Goal: Task Accomplishment & Management: Use online tool/utility

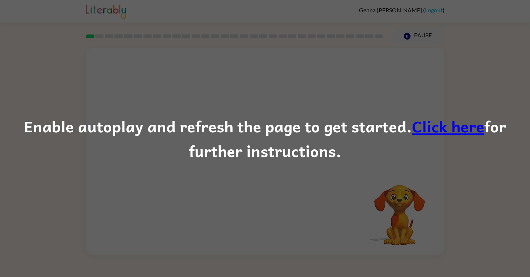
click at [432, 128] on link "Click here" at bounding box center [448, 126] width 72 height 24
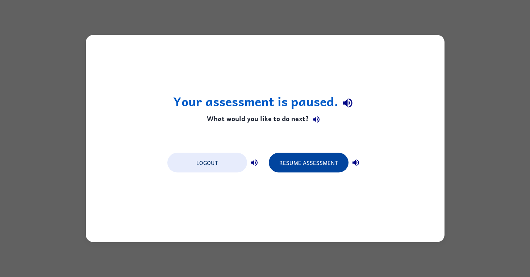
click at [284, 163] on button "Resume Assessment" at bounding box center [309, 163] width 80 height 20
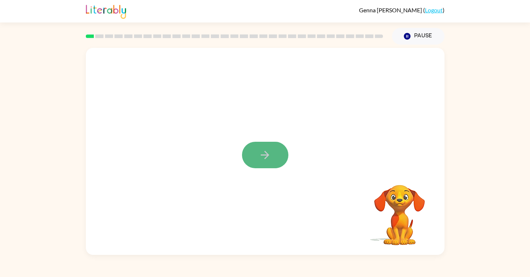
click at [262, 155] on icon "button" at bounding box center [265, 155] width 8 height 8
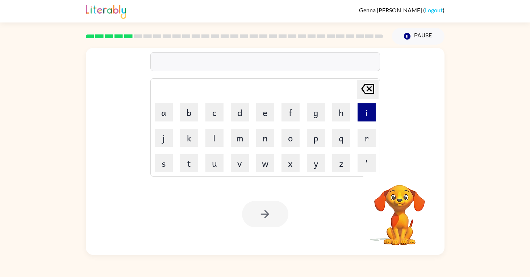
click at [360, 110] on button "i" at bounding box center [367, 112] width 18 height 18
click at [177, 34] on rect at bounding box center [177, 36] width 8 height 4
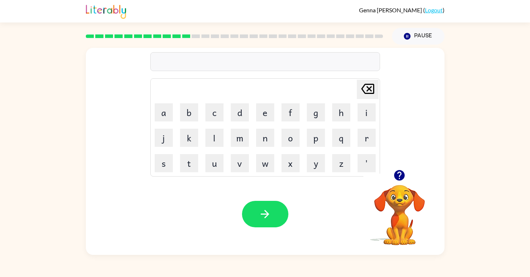
click at [398, 173] on icon "button" at bounding box center [399, 175] width 13 height 13
click at [260, 217] on icon "button" at bounding box center [265, 214] width 13 height 13
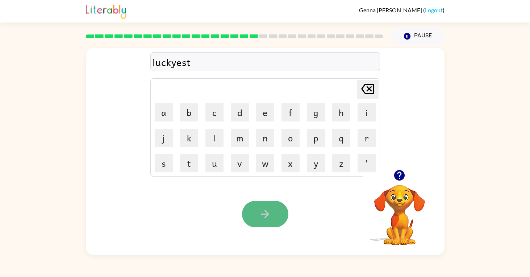
click at [255, 224] on button "button" at bounding box center [265, 214] width 46 height 26
click at [270, 214] on icon "button" at bounding box center [265, 214] width 13 height 13
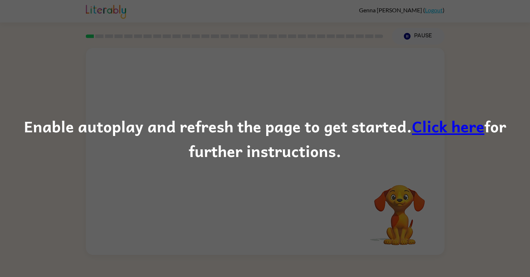
click at [241, 173] on div "Enable autoplay and refresh the page to get started. Click here for further ins…" at bounding box center [265, 138] width 530 height 277
click at [306, 161] on div "Enable autoplay and refresh the page to get started. Click here for further ins…" at bounding box center [265, 138] width 530 height 49
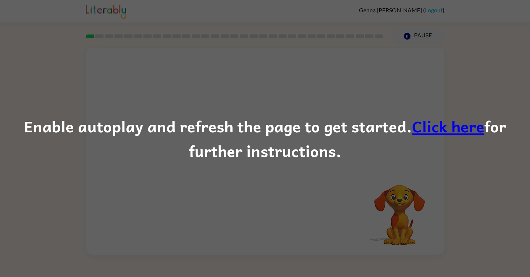
click at [395, 171] on div "Enable autoplay and refresh the page to get started. Click here for further ins…" at bounding box center [265, 138] width 530 height 277
click at [426, 132] on link "Click here" at bounding box center [448, 126] width 72 height 24
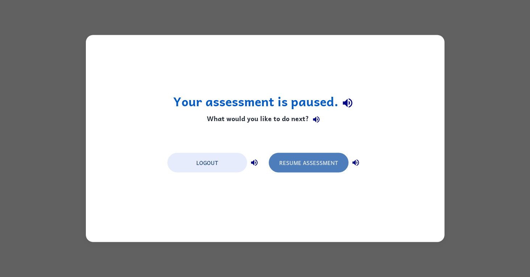
click at [294, 165] on button "Resume Assessment" at bounding box center [309, 163] width 80 height 20
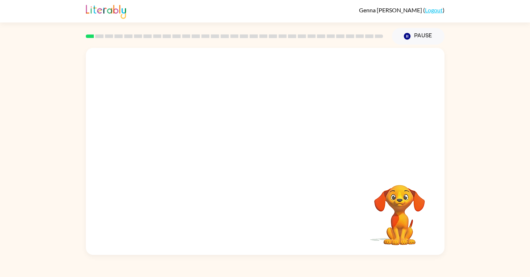
click at [258, 154] on div at bounding box center [265, 109] width 359 height 122
click at [265, 154] on icon "button" at bounding box center [265, 155] width 13 height 13
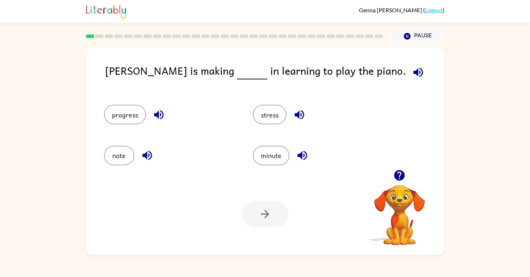
click at [414, 74] on icon "button" at bounding box center [418, 71] width 9 height 9
click at [146, 157] on icon "button" at bounding box center [146, 155] width 9 height 9
click at [305, 161] on icon "button" at bounding box center [302, 155] width 13 height 13
click at [159, 116] on icon "button" at bounding box center [158, 114] width 9 height 9
click at [123, 108] on button "progress" at bounding box center [125, 115] width 42 height 20
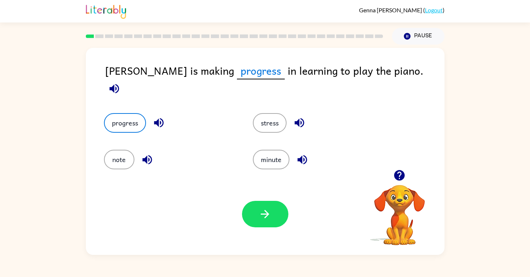
click at [271, 198] on div "Your browser must support playing .mp4 files to use Literably. Please try using…" at bounding box center [265, 214] width 359 height 82
click at [264, 213] on icon "button" at bounding box center [265, 214] width 13 height 13
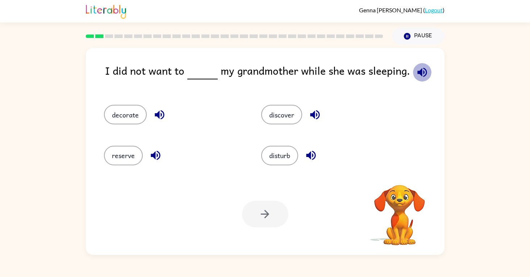
click at [420, 77] on icon "button" at bounding box center [422, 72] width 13 height 13
click at [270, 151] on button "disturb" at bounding box center [279, 156] width 37 height 20
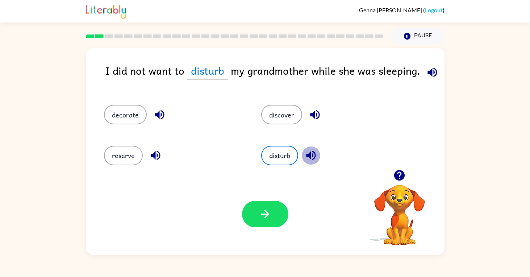
click at [314, 153] on icon "button" at bounding box center [311, 155] width 13 height 13
click at [312, 155] on button "button" at bounding box center [311, 155] width 18 height 18
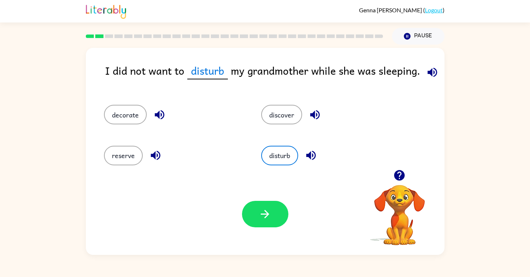
click at [312, 155] on button "button" at bounding box center [311, 155] width 18 height 18
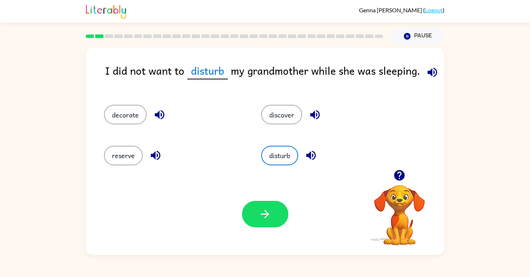
click at [312, 155] on button "button" at bounding box center [311, 155] width 18 height 18
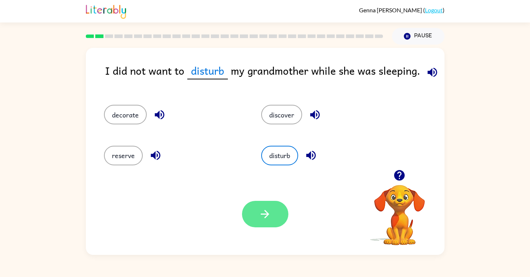
click at [312, 155] on button "button" at bounding box center [311, 155] width 18 height 18
click at [266, 210] on icon "button" at bounding box center [265, 214] width 13 height 13
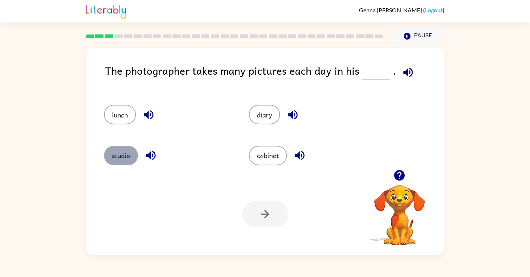
click at [123, 164] on button "studio" at bounding box center [121, 156] width 34 height 20
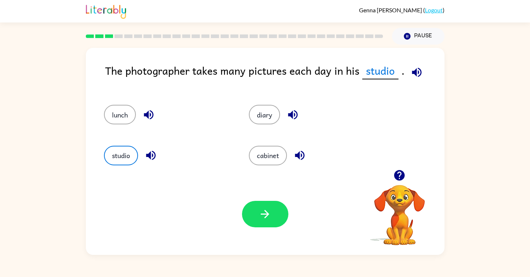
click at [121, 155] on button "studio" at bounding box center [121, 156] width 34 height 20
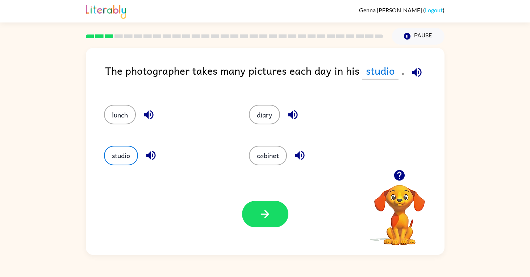
click at [121, 155] on button "studio" at bounding box center [121, 156] width 34 height 20
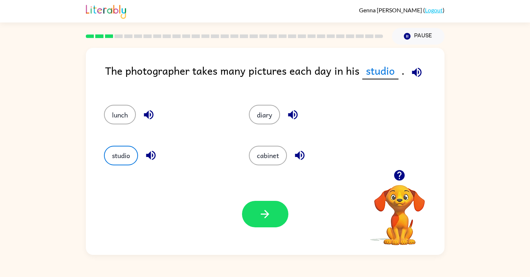
click at [121, 155] on button "studio" at bounding box center [121, 156] width 34 height 20
click at [270, 219] on icon "button" at bounding box center [265, 214] width 13 height 13
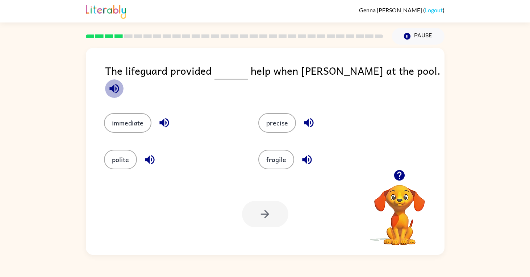
click at [121, 82] on icon "button" at bounding box center [114, 88] width 13 height 13
click at [168, 119] on icon "button" at bounding box center [164, 122] width 13 height 13
click at [131, 113] on button "immediate" at bounding box center [127, 123] width 47 height 20
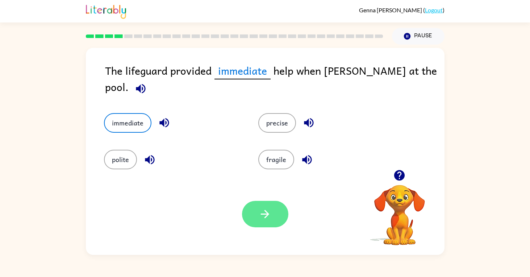
click at [127, 115] on button "immediate" at bounding box center [127, 123] width 47 height 20
click at [265, 212] on icon "button" at bounding box center [265, 214] width 13 height 13
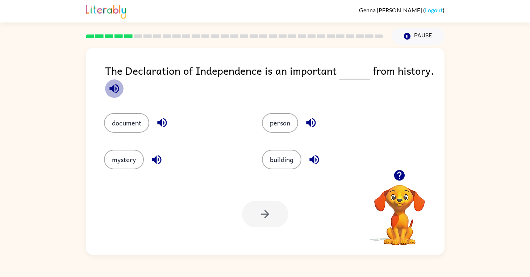
click at [117, 90] on icon "button" at bounding box center [114, 88] width 13 height 13
click at [128, 123] on button "document" at bounding box center [126, 123] width 45 height 20
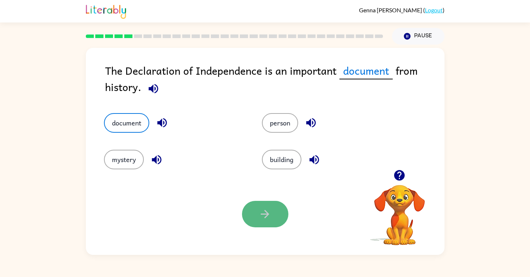
click at [275, 213] on button "button" at bounding box center [265, 214] width 46 height 26
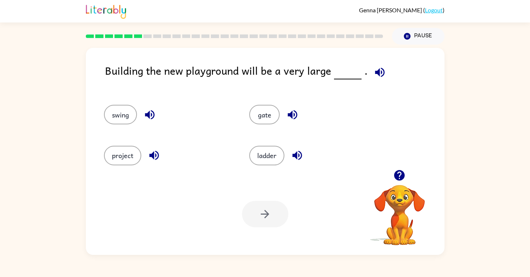
click at [376, 74] on icon "button" at bounding box center [380, 72] width 13 height 13
click at [121, 159] on button "project" at bounding box center [122, 156] width 37 height 20
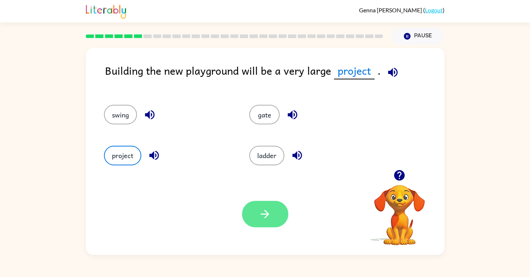
click at [268, 216] on icon "button" at bounding box center [265, 214] width 13 height 13
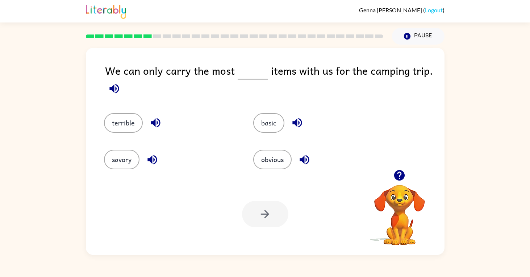
click at [113, 91] on icon "button" at bounding box center [113, 88] width 9 height 9
click at [262, 118] on button "basic" at bounding box center [268, 123] width 31 height 20
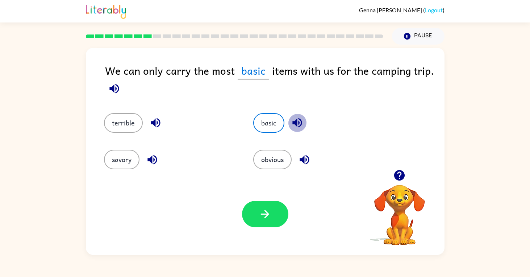
click at [300, 124] on icon "button" at bounding box center [297, 122] width 13 height 13
click at [266, 209] on icon "button" at bounding box center [265, 214] width 13 height 13
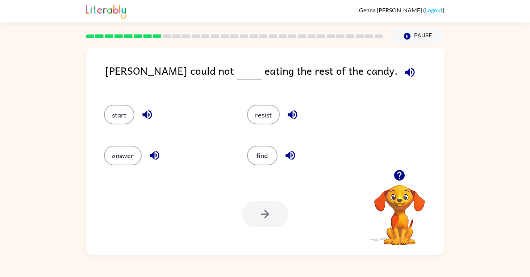
click at [405, 72] on icon "button" at bounding box center [409, 71] width 9 height 9
click at [151, 116] on icon "button" at bounding box center [146, 114] width 9 height 9
click at [155, 157] on icon "button" at bounding box center [154, 155] width 13 height 13
click at [288, 152] on icon "button" at bounding box center [290, 155] width 13 height 13
click at [286, 108] on button "button" at bounding box center [292, 114] width 18 height 18
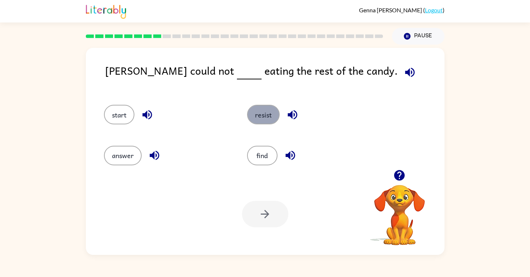
click at [270, 109] on button "resist" at bounding box center [263, 115] width 33 height 20
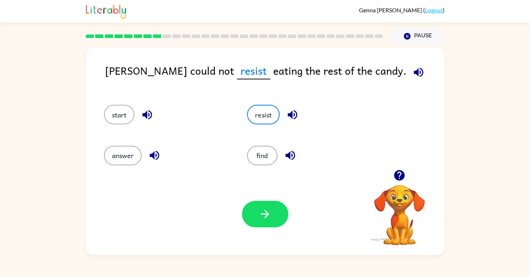
click at [261, 231] on div "Your browser must support playing .mp4 files to use Literably. Please try using…" at bounding box center [265, 214] width 359 height 82
click at [260, 230] on div "Your browser must support playing .mp4 files to use Literably. Please try using…" at bounding box center [265, 214] width 359 height 82
click at [260, 222] on button "button" at bounding box center [265, 214] width 46 height 26
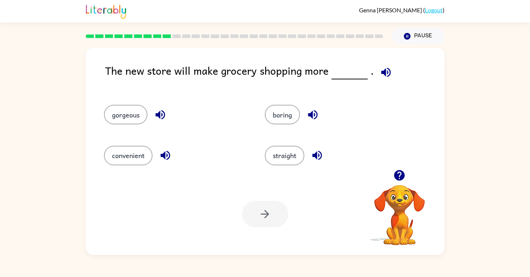
click at [387, 74] on icon "button" at bounding box center [385, 71] width 9 height 9
click at [161, 117] on icon "button" at bounding box center [160, 114] width 13 height 13
click at [169, 164] on button "button" at bounding box center [165, 155] width 18 height 18
click at [126, 156] on button "convenient" at bounding box center [128, 156] width 49 height 20
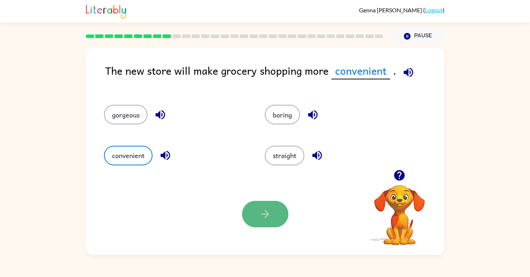
click at [275, 213] on button "button" at bounding box center [265, 214] width 46 height 26
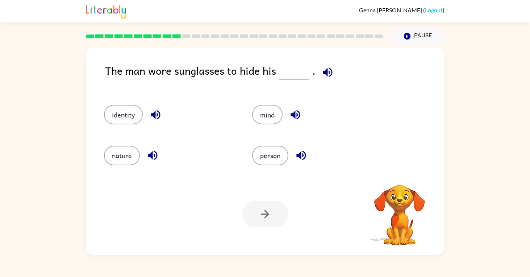
click at [329, 76] on icon "button" at bounding box center [327, 72] width 13 height 13
click at [155, 157] on icon "button" at bounding box center [152, 155] width 13 height 13
click at [157, 119] on icon "button" at bounding box center [155, 114] width 13 height 13
click at [133, 119] on button "identity" at bounding box center [123, 115] width 39 height 20
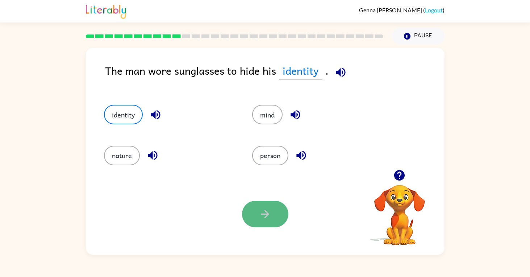
click at [279, 206] on button "button" at bounding box center [265, 214] width 46 height 26
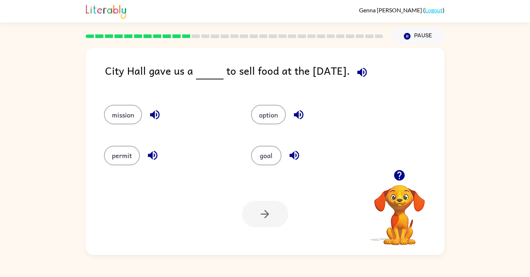
click at [359, 74] on icon "button" at bounding box center [362, 72] width 13 height 13
click at [297, 115] on icon "button" at bounding box center [298, 114] width 9 height 9
click at [272, 113] on button "option" at bounding box center [268, 115] width 35 height 20
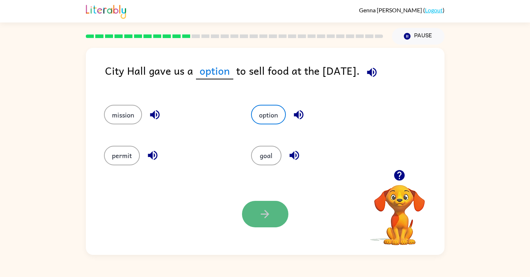
click at [261, 209] on icon "button" at bounding box center [265, 214] width 13 height 13
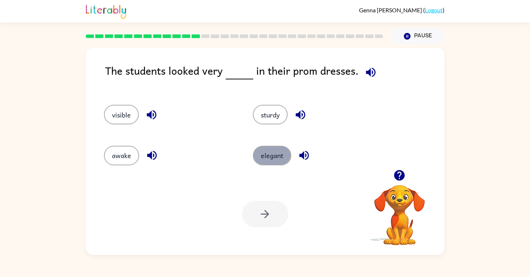
click at [267, 158] on button "elegant" at bounding box center [272, 156] width 38 height 20
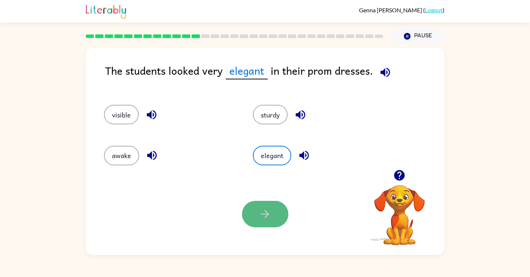
click at [249, 209] on button "button" at bounding box center [265, 214] width 46 height 26
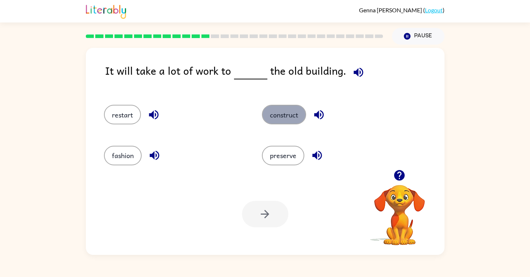
click at [285, 110] on button "construct" at bounding box center [284, 115] width 44 height 20
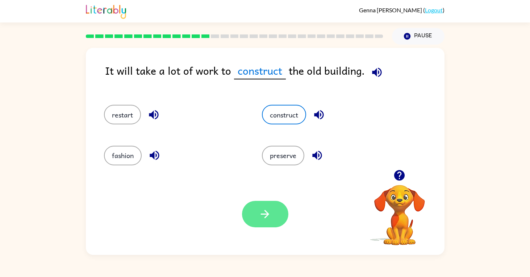
click at [259, 217] on icon "button" at bounding box center [265, 214] width 13 height 13
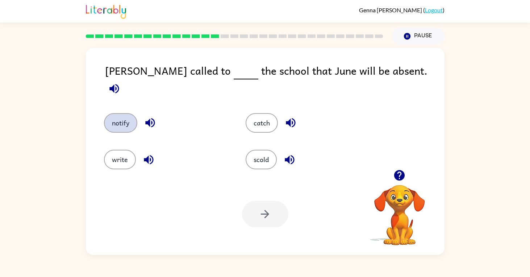
click at [118, 119] on button "notify" at bounding box center [120, 123] width 33 height 20
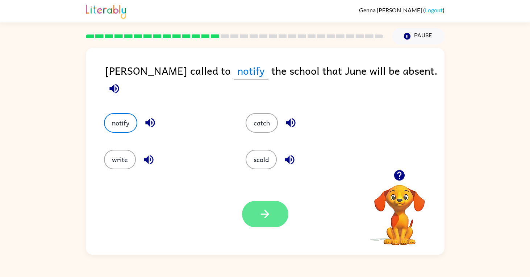
click at [252, 207] on button "button" at bounding box center [265, 214] width 46 height 26
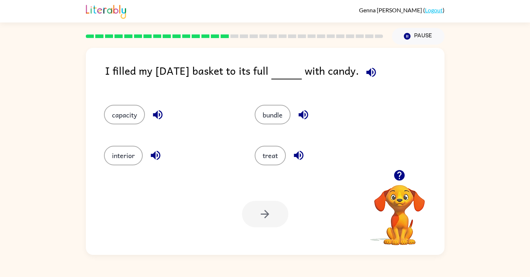
click at [154, 108] on icon "button" at bounding box center [158, 114] width 13 height 13
click at [131, 119] on button "capacity" at bounding box center [124, 115] width 41 height 20
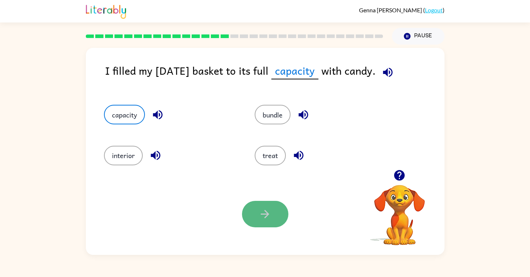
click at [256, 208] on button "button" at bounding box center [265, 214] width 46 height 26
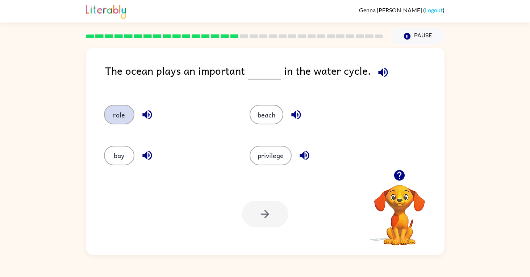
click at [112, 116] on button "role" at bounding box center [119, 115] width 30 height 20
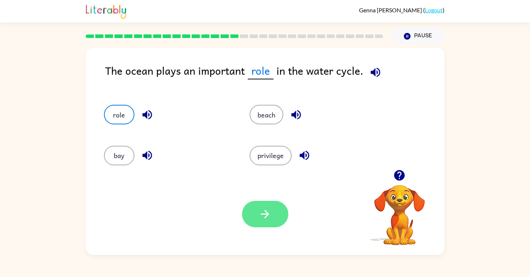
click at [261, 209] on icon "button" at bounding box center [265, 214] width 13 height 13
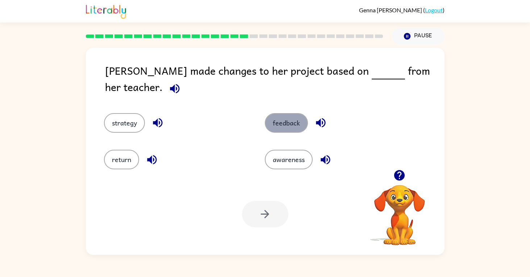
click at [283, 118] on button "feedback" at bounding box center [286, 123] width 43 height 20
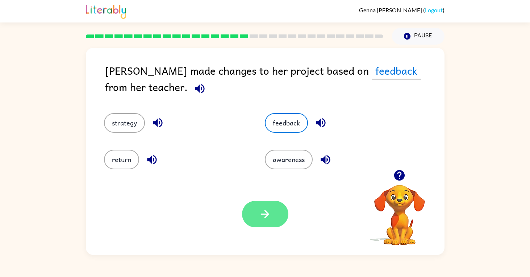
click at [268, 215] on icon "button" at bounding box center [265, 214] width 8 height 8
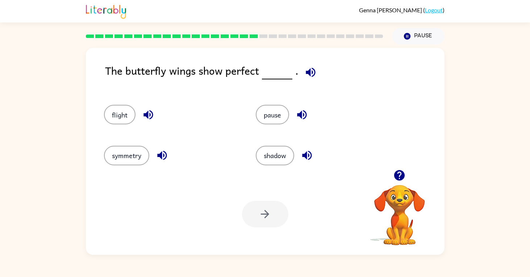
click at [148, 117] on icon "button" at bounding box center [148, 114] width 9 height 9
click at [166, 160] on icon "button" at bounding box center [162, 155] width 13 height 13
click at [305, 154] on icon "button" at bounding box center [307, 155] width 13 height 13
click at [298, 112] on icon "button" at bounding box center [302, 114] width 13 height 13
click at [109, 112] on button "flight" at bounding box center [120, 115] width 32 height 20
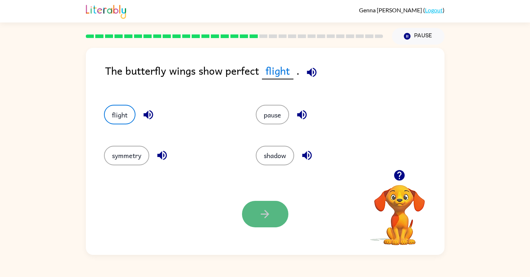
click at [269, 216] on icon "button" at bounding box center [265, 214] width 13 height 13
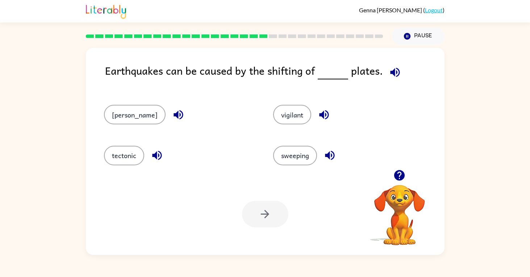
click at [174, 117] on icon "button" at bounding box center [178, 114] width 9 height 9
click at [163, 157] on icon "button" at bounding box center [157, 155] width 13 height 13
click at [324, 155] on button "button" at bounding box center [330, 155] width 18 height 18
click at [318, 113] on icon "button" at bounding box center [324, 114] width 13 height 13
click at [395, 74] on icon "button" at bounding box center [395, 72] width 13 height 13
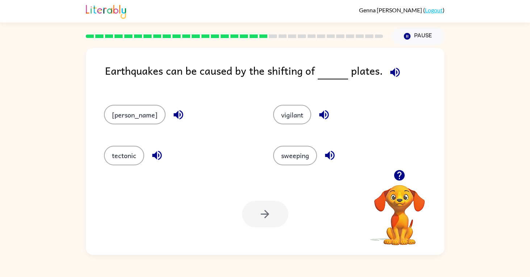
click at [318, 111] on icon "button" at bounding box center [324, 114] width 13 height 13
click at [325, 154] on icon "button" at bounding box center [329, 155] width 9 height 9
click at [152, 158] on icon "button" at bounding box center [157, 155] width 13 height 13
click at [273, 116] on button "vigilant" at bounding box center [292, 115] width 38 height 20
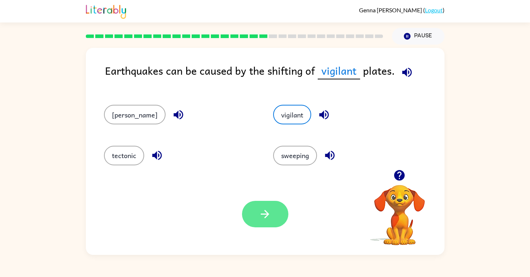
click at [263, 203] on button "button" at bounding box center [265, 214] width 46 height 26
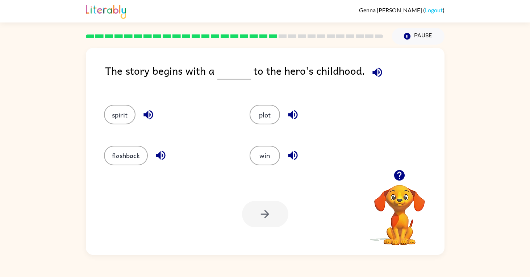
click at [296, 118] on icon "button" at bounding box center [292, 114] width 9 height 9
click at [270, 116] on button "plot" at bounding box center [265, 115] width 30 height 20
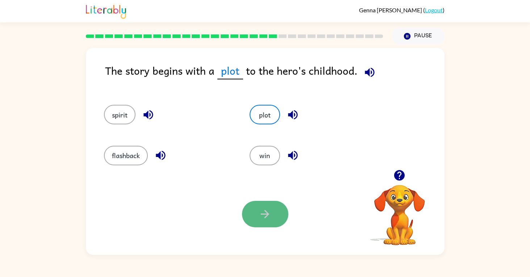
click at [269, 216] on icon "button" at bounding box center [265, 214] width 13 height 13
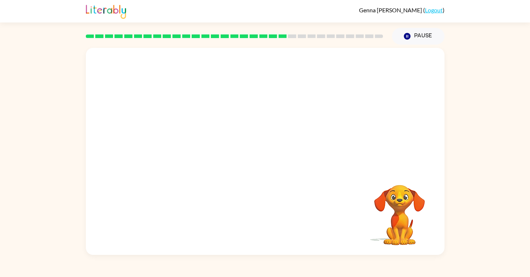
click at [283, 33] on div at bounding box center [235, 36] width 306 height 25
click at [279, 35] on rect at bounding box center [283, 36] width 8 height 4
click at [206, 147] on video "Your browser must support playing .mp4 files to use Literably. Please try using…" at bounding box center [265, 109] width 359 height 122
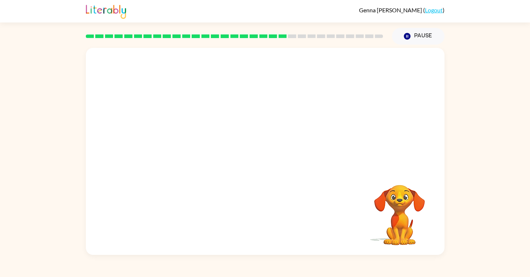
click at [206, 147] on video "Your browser must support playing .mp4 files to use Literably. Please try using…" at bounding box center [265, 109] width 359 height 122
click at [386, 194] on video "Your browser must support playing .mp4 files to use Literably. Please try using…" at bounding box center [400, 210] width 72 height 72
click at [196, 114] on video "Your browser must support playing .mp4 files to use Literably. Please try using…" at bounding box center [265, 109] width 359 height 122
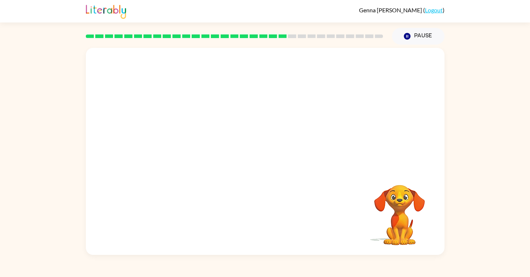
click at [199, 149] on video "Your browser must support playing .mp4 files to use Literably. Please try using…" at bounding box center [265, 109] width 359 height 122
click at [199, 150] on video "Your browser must support playing .mp4 files to use Literably. Please try using…" at bounding box center [265, 109] width 359 height 122
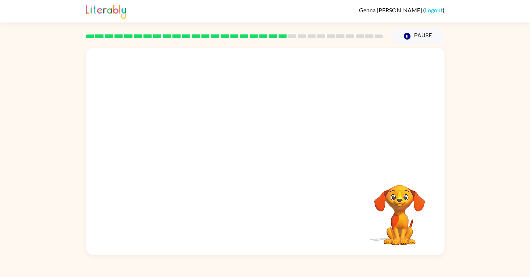
click at [199, 150] on video "Your browser must support playing .mp4 files to use Literably. Please try using…" at bounding box center [265, 109] width 359 height 122
click at [260, 158] on div at bounding box center [265, 155] width 46 height 26
click at [266, 155] on div at bounding box center [265, 155] width 46 height 26
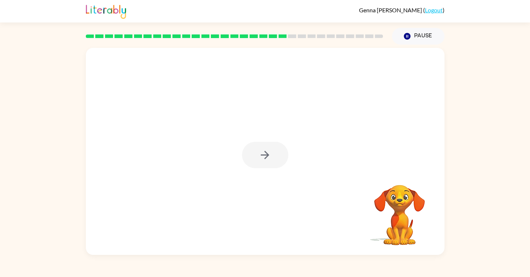
click at [266, 155] on div at bounding box center [265, 155] width 46 height 26
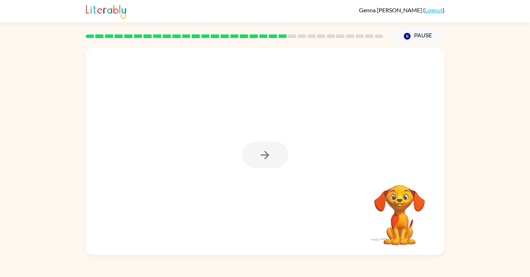
click at [266, 155] on div at bounding box center [265, 155] width 46 height 26
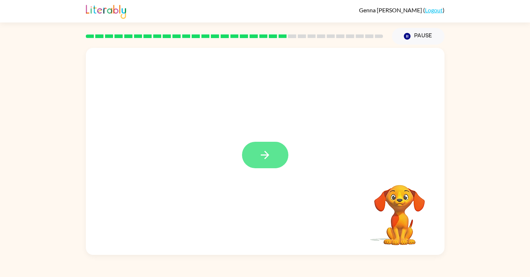
click at [266, 155] on icon "button" at bounding box center [265, 155] width 8 height 8
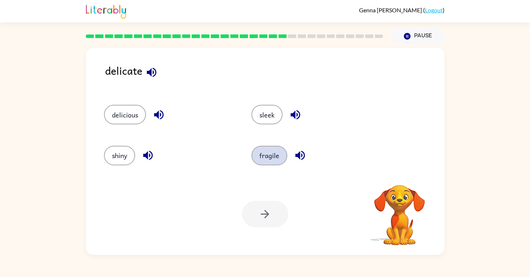
click at [269, 161] on button "fragile" at bounding box center [270, 156] width 36 height 20
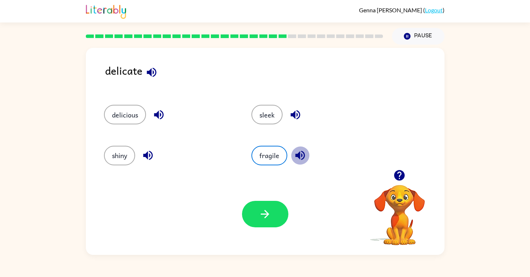
click at [296, 157] on icon "button" at bounding box center [300, 155] width 13 height 13
click at [272, 215] on button "button" at bounding box center [265, 214] width 46 height 26
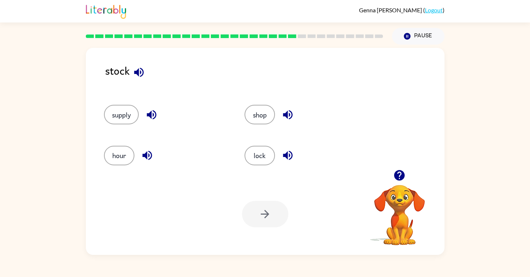
click at [137, 74] on icon "button" at bounding box center [138, 71] width 9 height 9
click at [118, 111] on button "supply" at bounding box center [121, 115] width 35 height 20
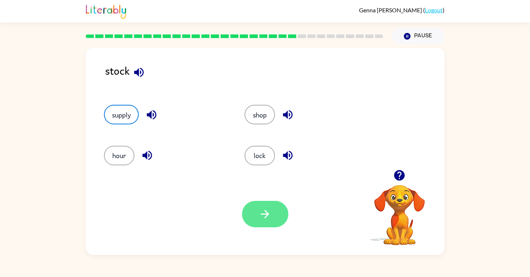
click at [269, 219] on icon "button" at bounding box center [265, 214] width 13 height 13
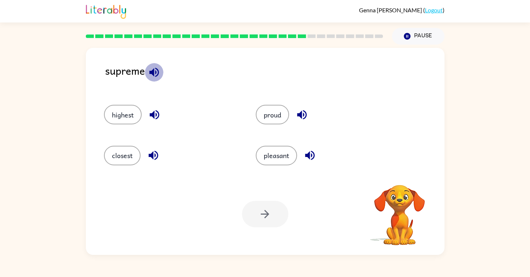
click at [151, 71] on icon "button" at bounding box center [153, 71] width 9 height 9
click at [162, 115] on button "button" at bounding box center [154, 114] width 18 height 18
click at [157, 157] on icon "button" at bounding box center [153, 155] width 13 height 13
click at [303, 111] on icon "button" at bounding box center [302, 114] width 13 height 13
click at [308, 160] on icon "button" at bounding box center [310, 155] width 13 height 13
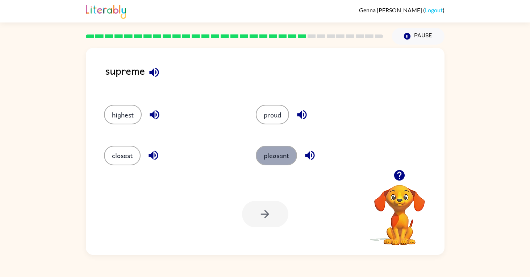
click at [274, 159] on button "pleasant" at bounding box center [276, 156] width 41 height 20
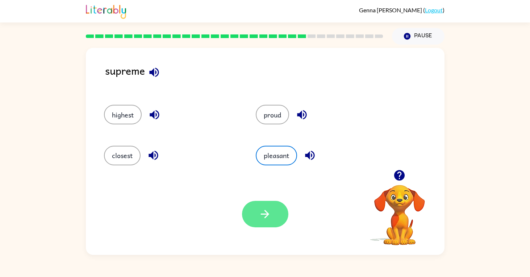
click at [265, 213] on icon "button" at bounding box center [265, 214] width 13 height 13
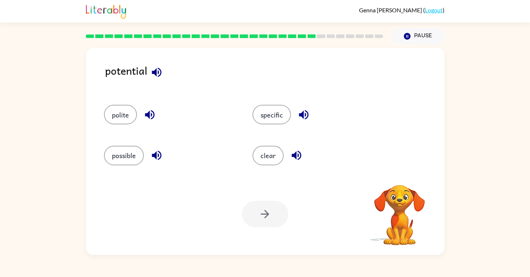
click at [150, 75] on icon "button" at bounding box center [156, 72] width 13 height 13
click at [148, 118] on icon "button" at bounding box center [150, 114] width 13 height 13
click at [150, 152] on button "button" at bounding box center [157, 155] width 18 height 18
click at [315, 114] on div "specific" at bounding box center [319, 115] width 132 height 20
click at [312, 107] on div "specific" at bounding box center [319, 115] width 132 height 20
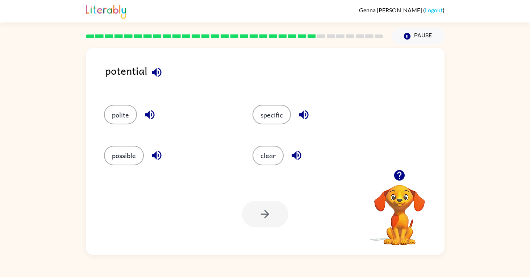
click at [304, 111] on icon "button" at bounding box center [304, 114] width 13 height 13
click at [290, 153] on icon "button" at bounding box center [296, 155] width 13 height 13
click at [134, 159] on button "possible" at bounding box center [124, 156] width 40 height 20
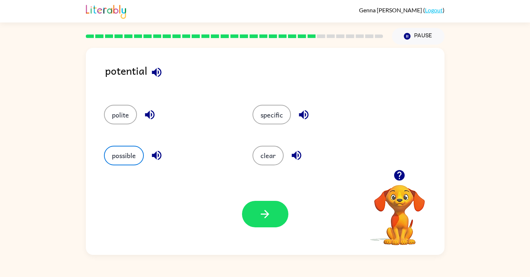
click at [257, 198] on div "Your browser must support playing .mp4 files to use Literably. Please try using…" at bounding box center [265, 214] width 359 height 82
click at [260, 207] on button "button" at bounding box center [265, 214] width 46 height 26
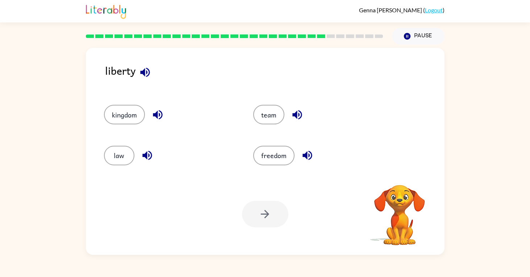
click at [140, 72] on icon "button" at bounding box center [145, 72] width 13 height 13
click at [283, 155] on button "freedom" at bounding box center [273, 156] width 41 height 20
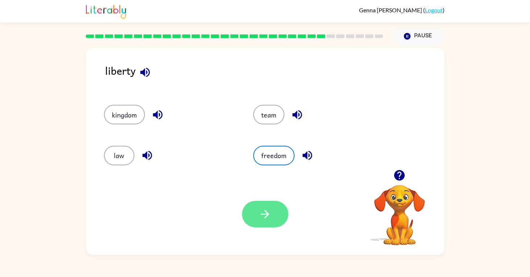
click at [252, 206] on button "button" at bounding box center [265, 214] width 46 height 26
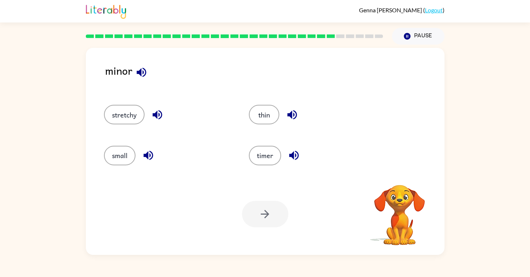
click at [136, 73] on icon "button" at bounding box center [141, 72] width 13 height 13
click at [122, 154] on button "small" at bounding box center [120, 156] width 32 height 20
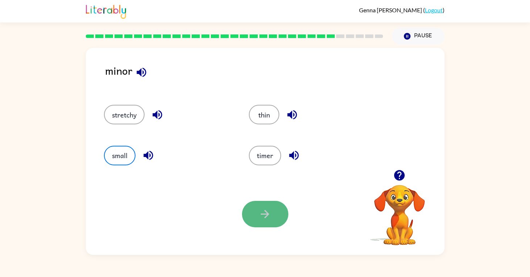
click at [265, 208] on icon "button" at bounding box center [265, 214] width 13 height 13
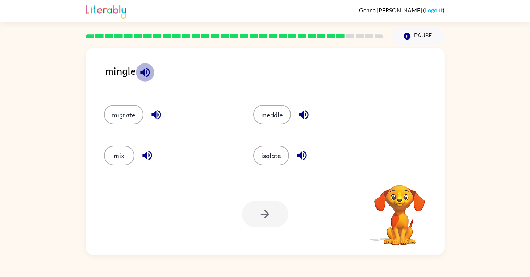
click at [137, 72] on button "button" at bounding box center [145, 72] width 18 height 18
click at [158, 117] on icon "button" at bounding box center [156, 114] width 13 height 13
click at [147, 155] on icon "button" at bounding box center [146, 155] width 9 height 9
click at [299, 113] on icon "button" at bounding box center [304, 114] width 13 height 13
click at [299, 151] on icon "button" at bounding box center [302, 155] width 13 height 13
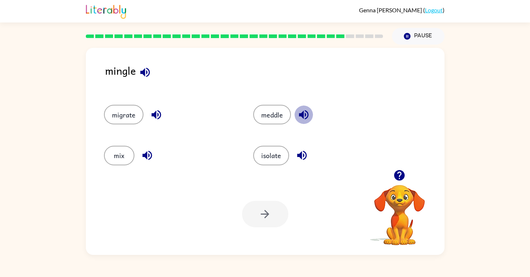
click at [307, 109] on icon "button" at bounding box center [304, 114] width 13 height 13
click at [146, 156] on icon "button" at bounding box center [146, 155] width 9 height 9
click at [128, 158] on button "mix" at bounding box center [119, 156] width 30 height 20
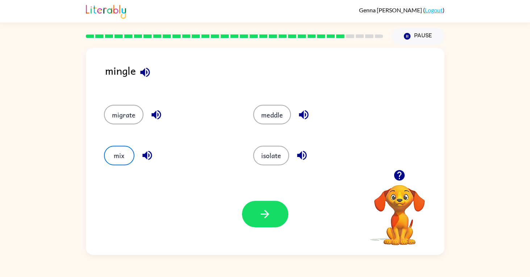
click at [258, 199] on div "Your browser must support playing .mp4 files to use Literably. Please try using…" at bounding box center [265, 214] width 359 height 82
click at [131, 117] on button "migrate" at bounding box center [124, 115] width 40 height 20
click at [158, 113] on icon "button" at bounding box center [156, 114] width 13 height 13
click at [304, 117] on icon "button" at bounding box center [304, 114] width 13 height 13
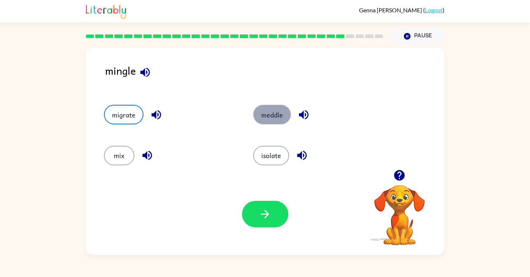
click at [263, 114] on button "meddle" at bounding box center [272, 115] width 38 height 20
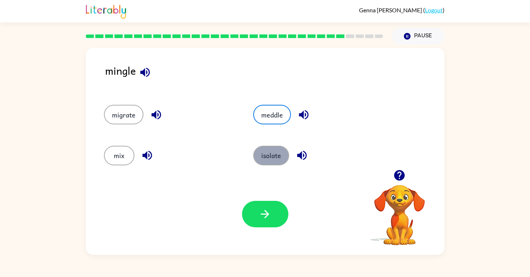
click at [273, 158] on button "isolate" at bounding box center [271, 156] width 36 height 20
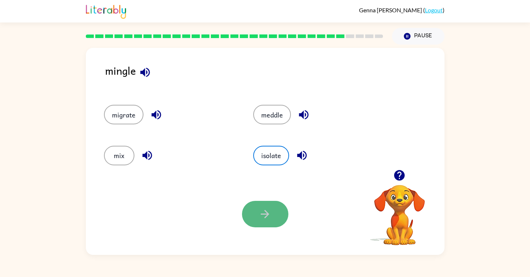
click at [265, 212] on icon "button" at bounding box center [265, 214] width 13 height 13
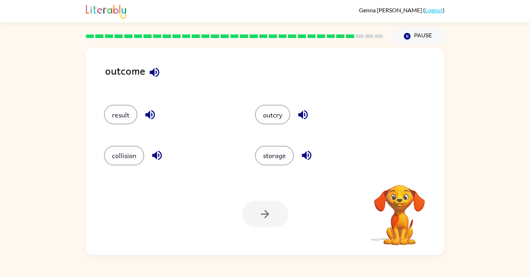
click at [147, 113] on icon "button" at bounding box center [150, 114] width 13 height 13
click at [156, 154] on icon "button" at bounding box center [156, 155] width 9 height 9
click at [316, 113] on div "outcry" at bounding box center [322, 115] width 135 height 20
click at [310, 157] on icon "button" at bounding box center [306, 155] width 13 height 13
click at [126, 113] on button "result" at bounding box center [120, 115] width 33 height 20
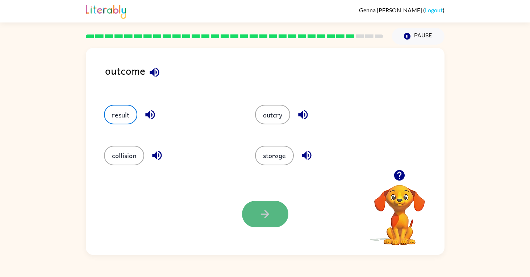
click at [265, 226] on button "button" at bounding box center [265, 214] width 46 height 26
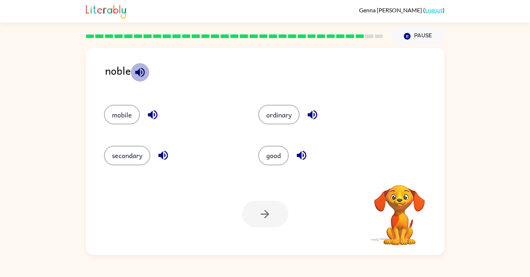
click at [138, 76] on icon "button" at bounding box center [140, 72] width 13 height 13
click at [290, 115] on button "ordinary" at bounding box center [278, 115] width 41 height 20
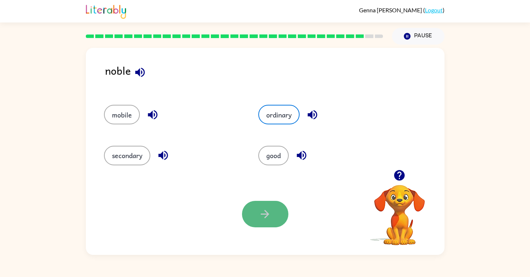
click at [258, 218] on button "button" at bounding box center [265, 214] width 46 height 26
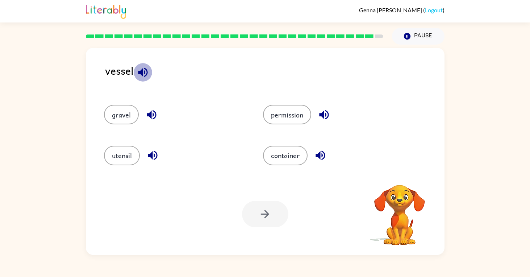
click at [141, 75] on icon "button" at bounding box center [143, 72] width 13 height 13
click at [137, 78] on icon "button" at bounding box center [143, 72] width 13 height 13
click at [302, 155] on button "container" at bounding box center [285, 156] width 45 height 20
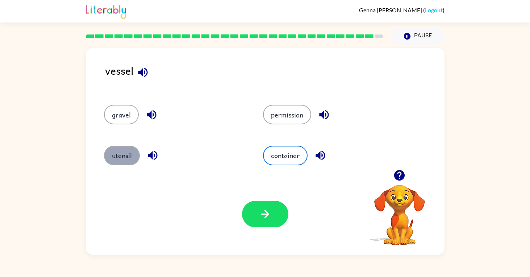
click at [123, 159] on button "utensil" at bounding box center [122, 156] width 36 height 20
click at [153, 157] on icon "button" at bounding box center [152, 155] width 9 height 9
click at [291, 155] on button "container" at bounding box center [285, 156] width 45 height 20
click at [319, 155] on icon "button" at bounding box center [320, 155] width 9 height 9
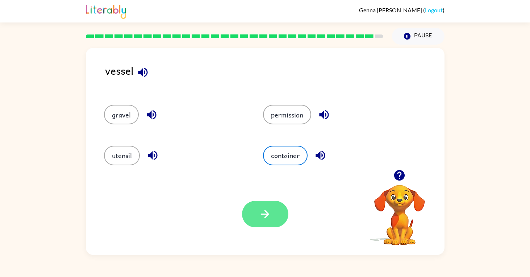
click at [254, 211] on button "button" at bounding box center [265, 214] width 46 height 26
